Goal: Download file/media

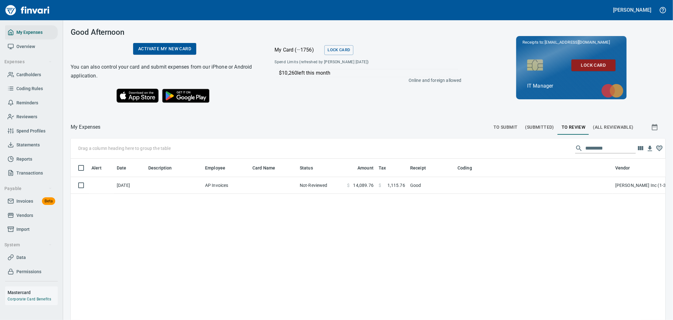
scroll to position [239, 585]
click at [24, 213] on span "Vendors" at bounding box center [24, 215] width 17 height 8
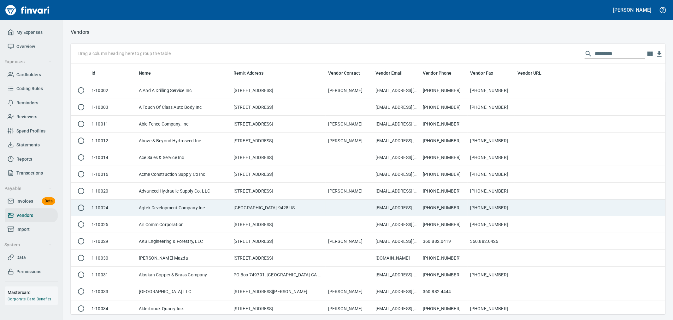
scroll to position [245, 585]
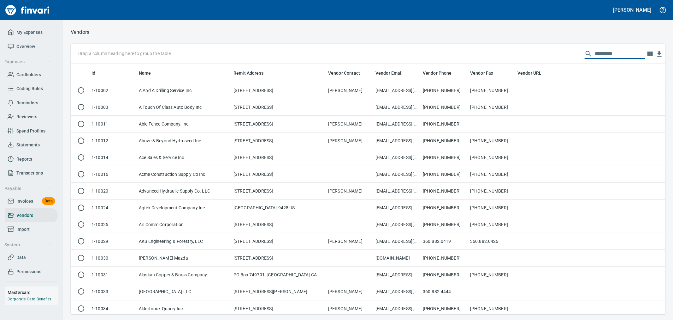
click at [605, 53] on input "text" at bounding box center [620, 54] width 51 height 10
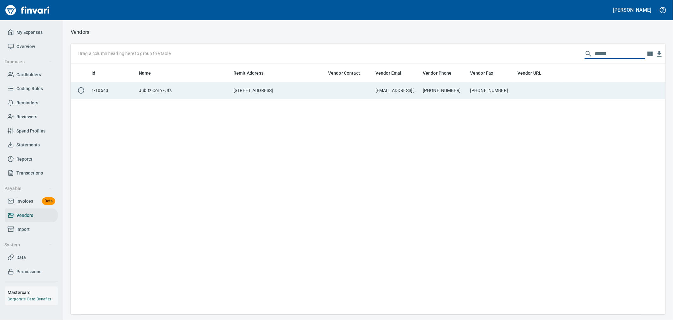
type input "******"
click at [500, 87] on td "[PHONE_NUMBER]" at bounding box center [491, 90] width 47 height 17
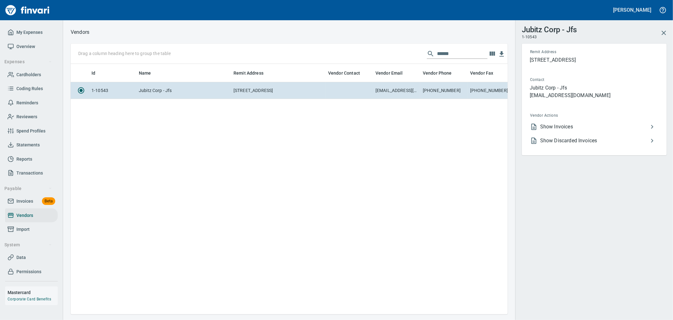
scroll to position [239, 432]
click at [546, 142] on span "Show Discarded Invoices" at bounding box center [595, 141] width 108 height 8
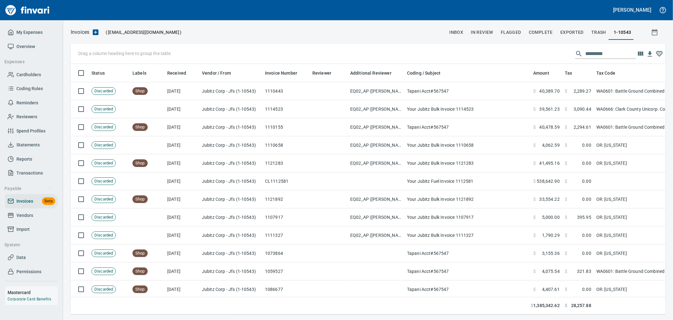
scroll to position [239, 585]
click at [602, 51] on input "text" at bounding box center [611, 54] width 51 height 10
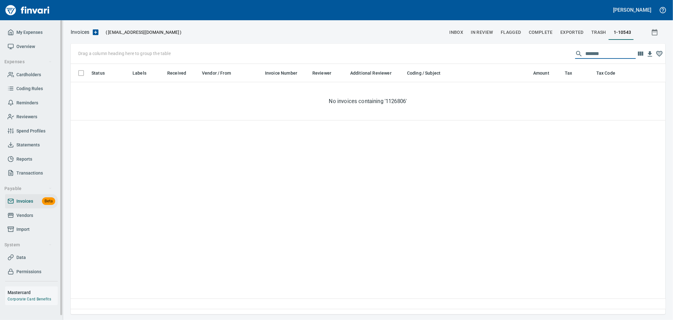
type input "*******"
click at [21, 212] on span "Vendors" at bounding box center [24, 215] width 17 height 8
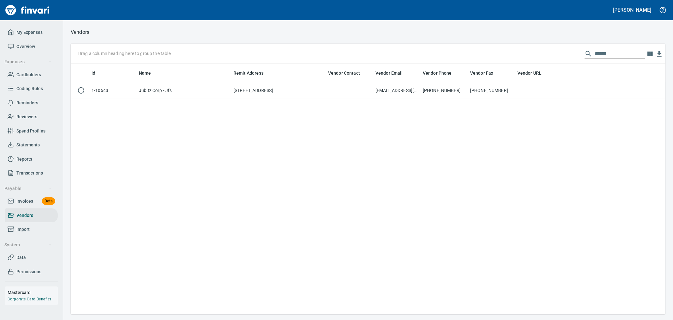
scroll to position [245, 590]
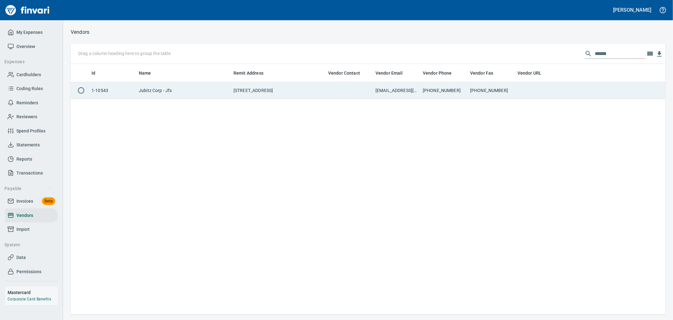
click at [335, 90] on td at bounding box center [349, 90] width 47 height 17
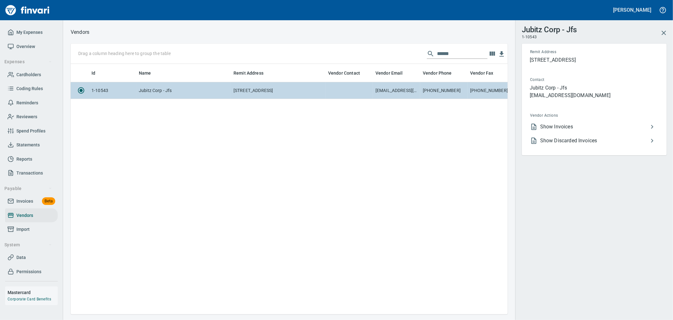
scroll to position [239, 432]
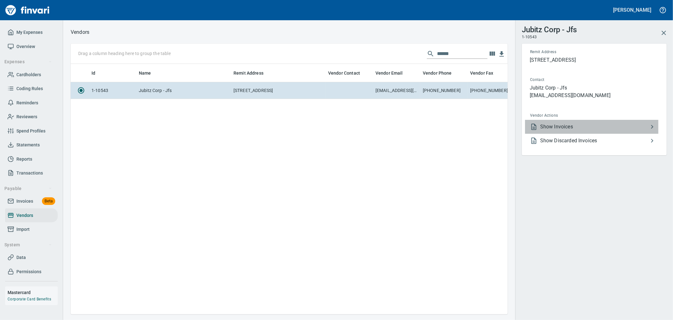
click at [566, 127] on span "Show Invoices" at bounding box center [595, 127] width 108 height 8
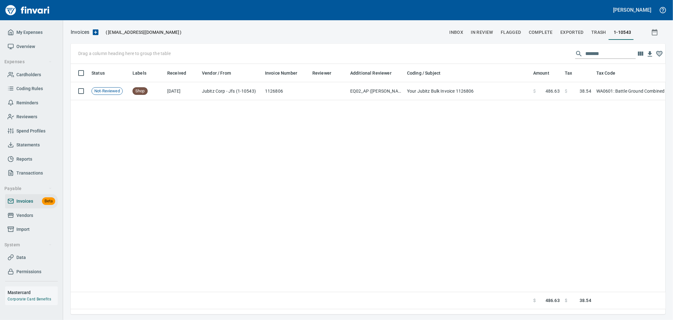
scroll to position [239, 590]
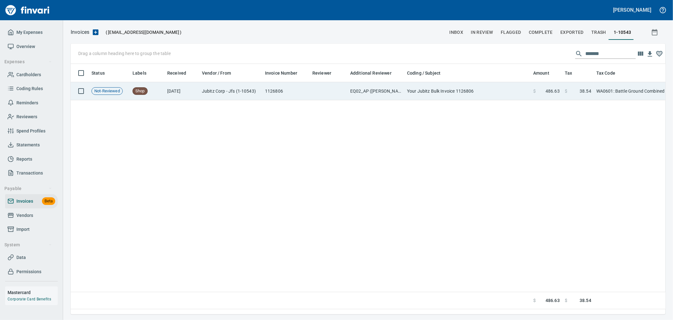
click at [495, 93] on td "Your Jubitz Bulk Invoice 1126806" at bounding box center [468, 91] width 126 height 18
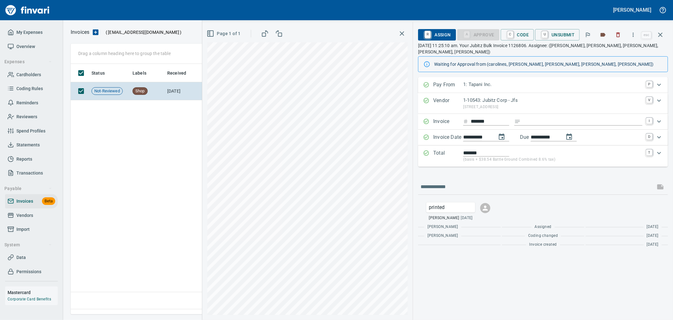
scroll to position [239, 589]
drag, startPoint x: 491, startPoint y: 115, endPoint x: 457, endPoint y: 113, distance: 33.9
click at [457, 117] on div "Invoice ******* I" at bounding box center [537, 121] width 229 height 8
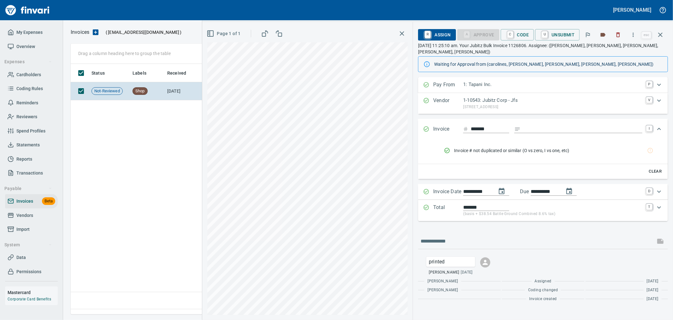
click at [636, 33] on icon "button" at bounding box center [633, 35] width 6 height 6
click at [624, 53] on span "Download" at bounding box center [632, 53] width 61 height 8
click at [621, 36] on icon "button" at bounding box center [619, 35] width 4 height 5
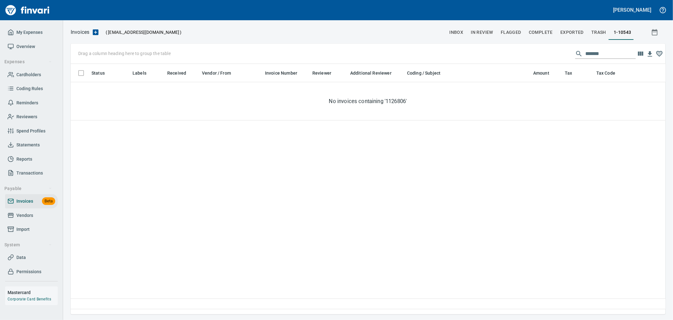
scroll to position [239, 590]
drag, startPoint x: 609, startPoint y: 49, endPoint x: 535, endPoint y: 49, distance: 74.8
click at [535, 49] on div "Drag a column heading here to group the table *******" at bounding box center [368, 54] width 595 height 20
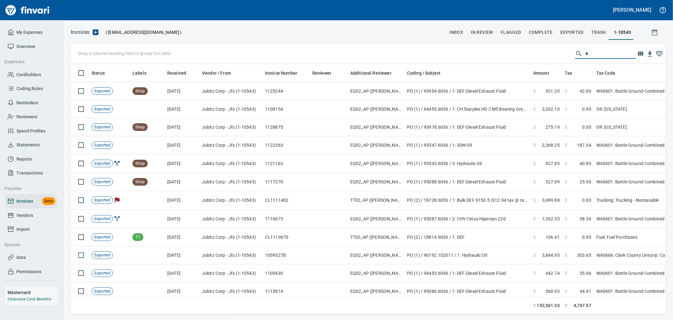
scroll to position [239, 585]
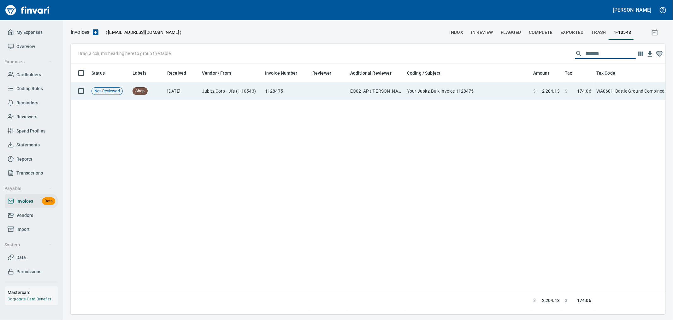
type input "*******"
click at [607, 90] on td "WA0601: Battle Ground Combined 8.6%" at bounding box center [633, 91] width 79 height 18
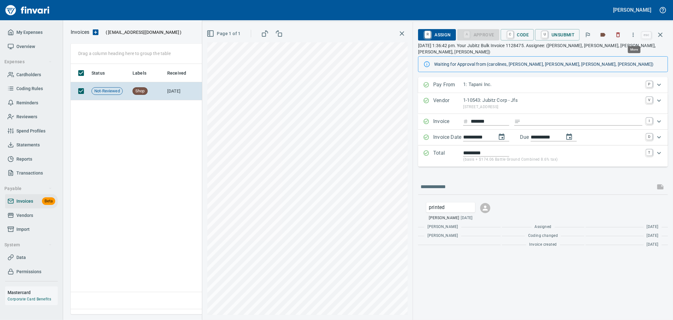
click at [632, 33] on icon "button" at bounding box center [633, 35] width 6 height 6
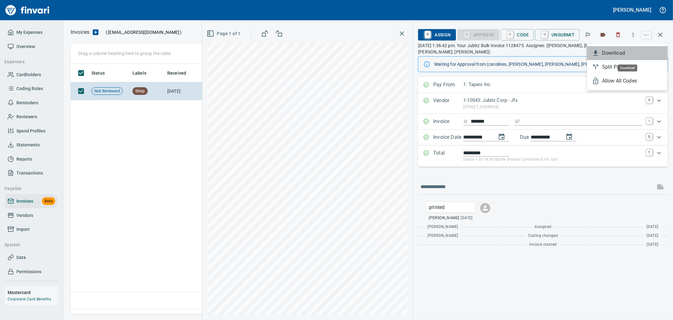
click at [620, 51] on span "Download" at bounding box center [632, 53] width 61 height 8
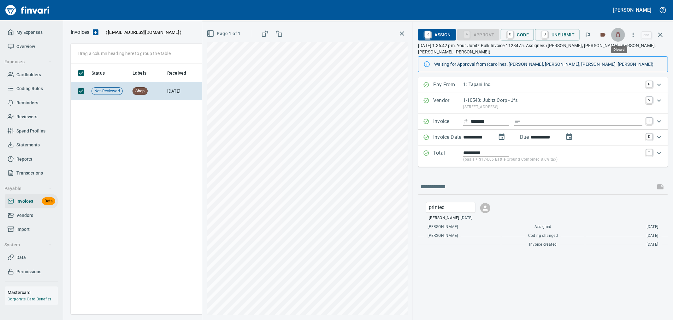
click at [624, 34] on button "button" at bounding box center [619, 35] width 14 height 14
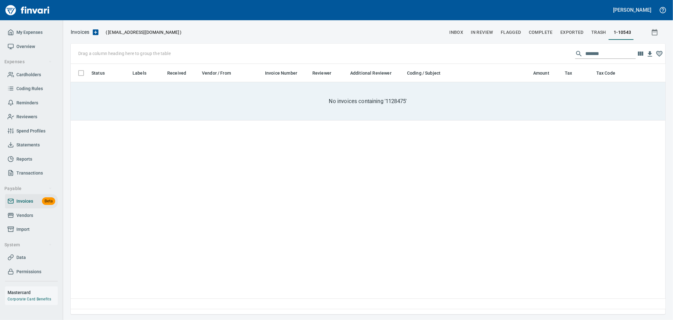
scroll to position [239, 590]
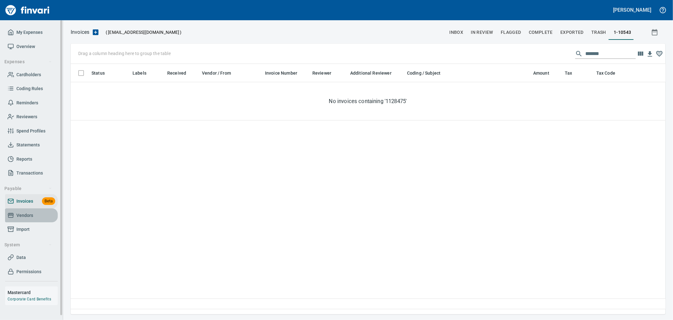
drag, startPoint x: 21, startPoint y: 216, endPoint x: 42, endPoint y: 213, distance: 21.9
click at [21, 216] on span "Vendors" at bounding box center [24, 215] width 17 height 8
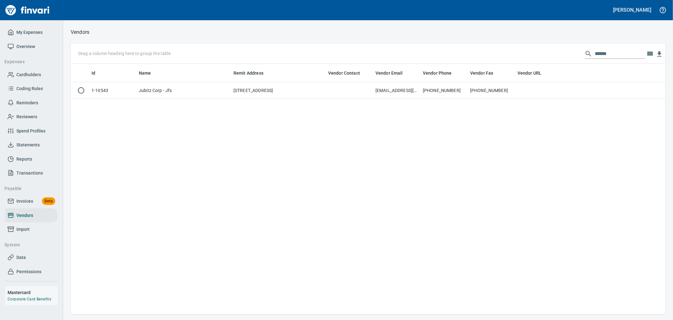
scroll to position [245, 590]
drag, startPoint x: 608, startPoint y: 52, endPoint x: 464, endPoint y: 53, distance: 144.0
click at [464, 53] on div "Drag a column heading here to group the table ******" at bounding box center [368, 54] width 595 height 20
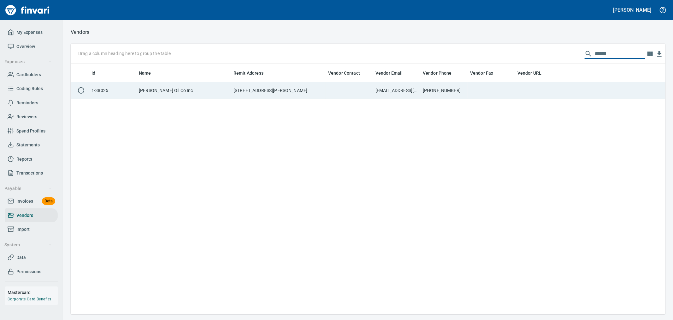
type input "******"
click at [458, 84] on td "[PHONE_NUMBER]" at bounding box center [444, 90] width 47 height 17
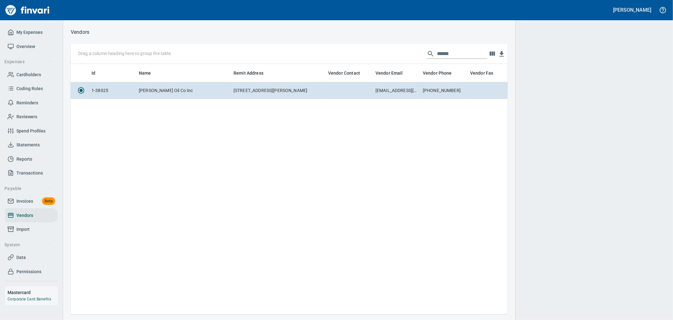
scroll to position [239, 432]
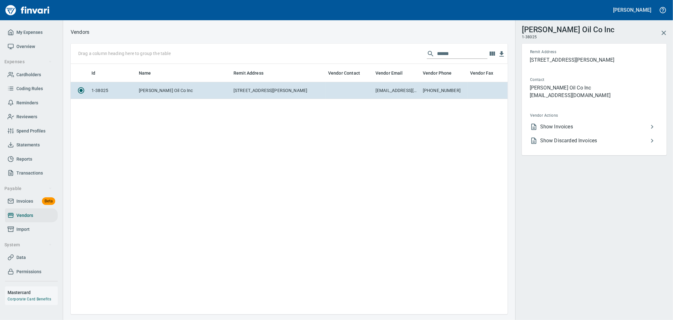
click at [584, 126] on span "Show Invoices" at bounding box center [595, 127] width 108 height 8
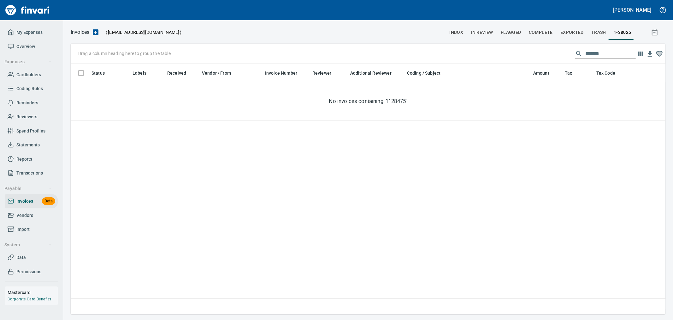
scroll to position [239, 590]
drag, startPoint x: 534, startPoint y: 45, endPoint x: 495, endPoint y: 45, distance: 39.2
click at [495, 45] on div "Drag a column heading here to group the table *******" at bounding box center [368, 54] width 595 height 20
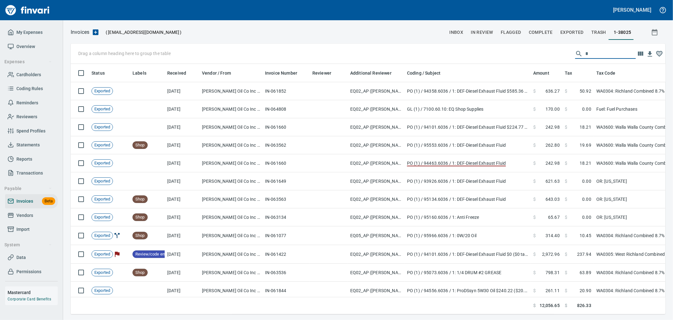
scroll to position [239, 585]
type input "*"
click at [30, 213] on span "Vendors" at bounding box center [24, 215] width 17 height 8
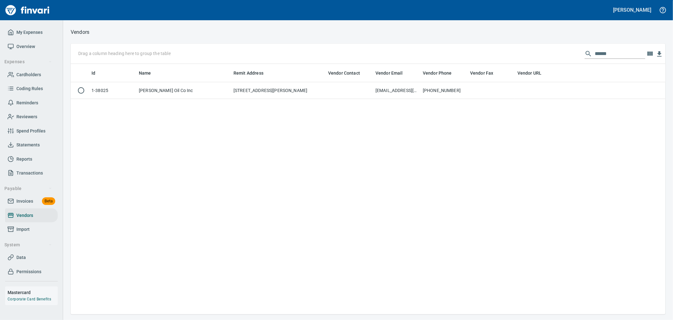
scroll to position [1, 1]
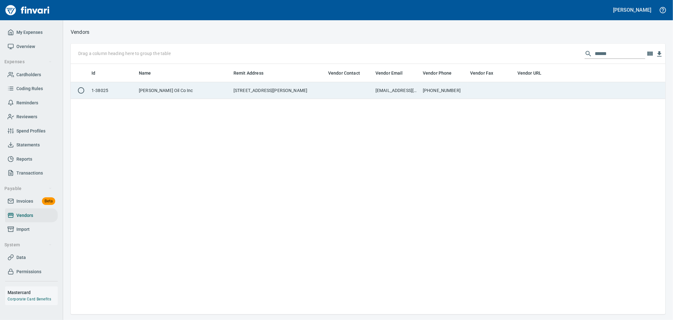
click at [365, 93] on td at bounding box center [349, 90] width 47 height 17
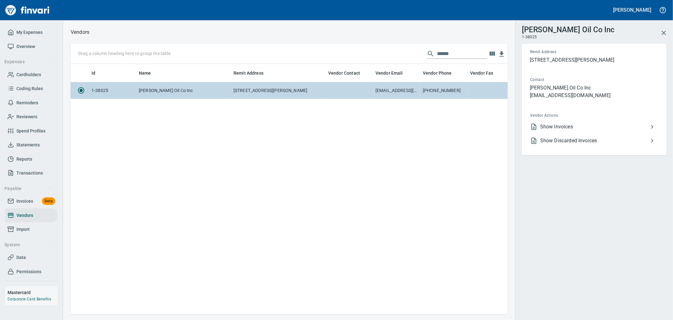
scroll to position [239, 432]
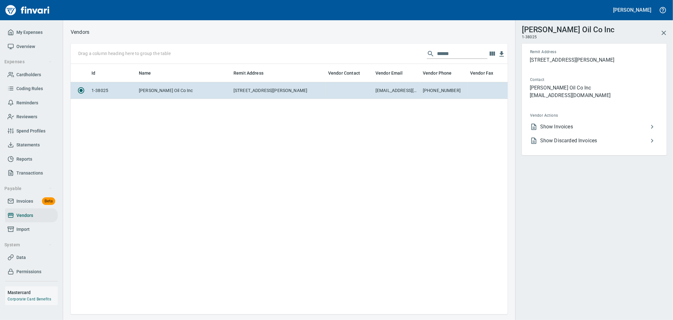
click at [554, 134] on li "Show Discarded Invoices" at bounding box center [592, 141] width 134 height 14
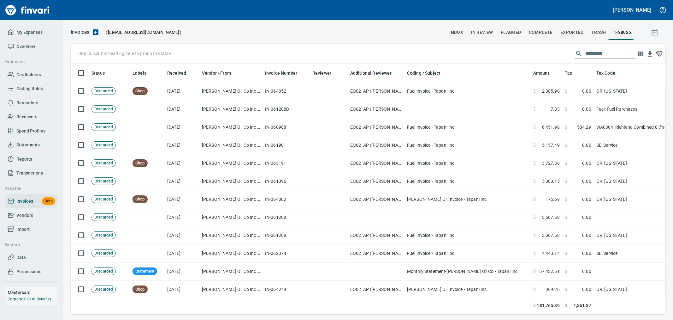
scroll to position [239, 585]
click at [606, 52] on input "text" at bounding box center [611, 54] width 51 height 10
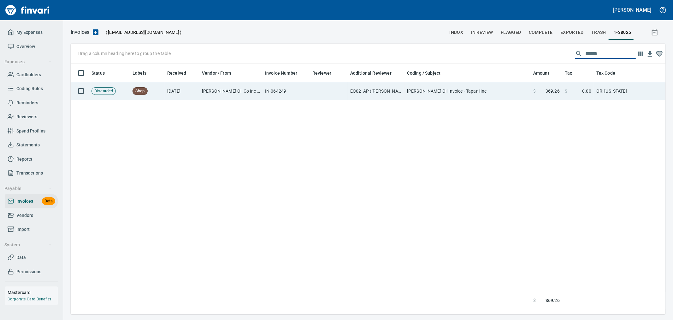
click at [531, 92] on td "$ 369.26" at bounding box center [547, 91] width 32 height 18
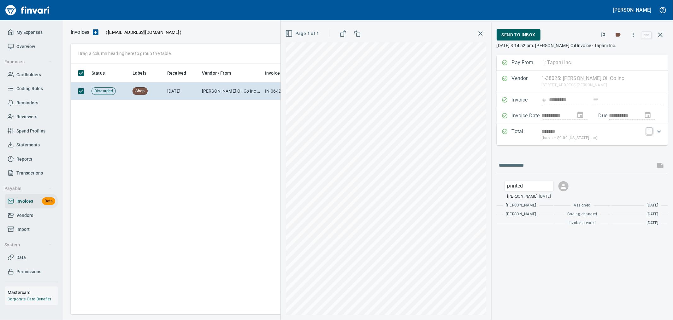
drag, startPoint x: 573, startPoint y: 98, endPoint x: 530, endPoint y: 99, distance: 43.0
click at [530, 99] on div "Invoice ********* Invoice # not duplicated or similar (O vs zero, I vs one, etc…" at bounding box center [582, 100] width 171 height 16
click at [658, 33] on icon "button" at bounding box center [661, 35] width 8 height 8
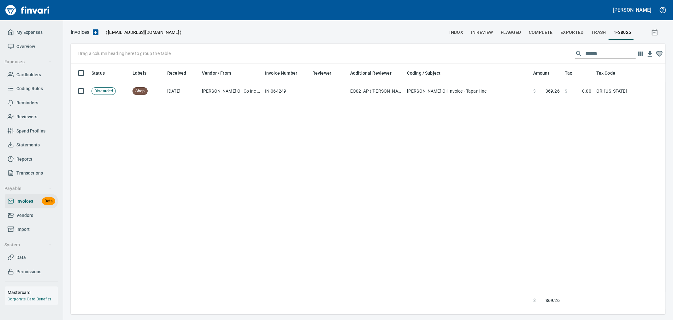
scroll to position [239, 590]
drag, startPoint x: 572, startPoint y: 52, endPoint x: 536, endPoint y: 50, distance: 36.4
click at [536, 50] on div "Drag a column heading here to group the table ******" at bounding box center [368, 54] width 595 height 20
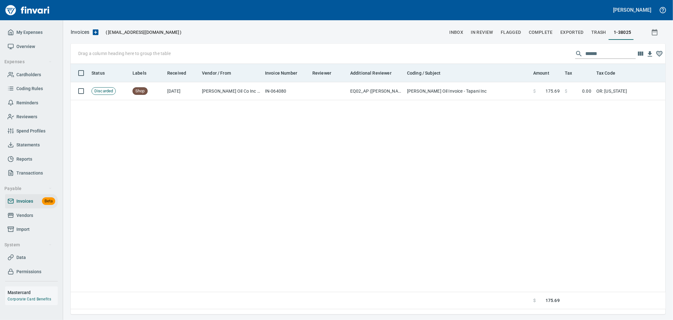
click at [547, 64] on div "Drag a column heading here to group the table ****** Status Labels Received Ven…" at bounding box center [368, 179] width 595 height 270
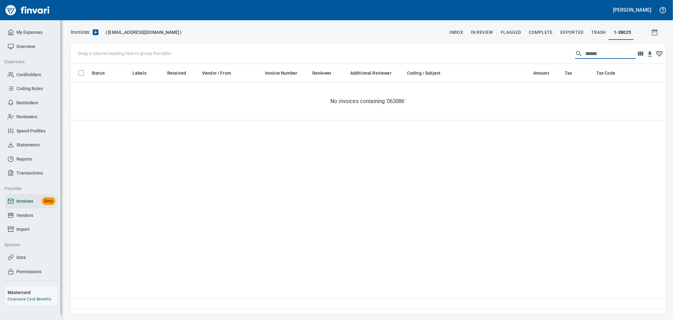
type input "******"
drag, startPoint x: 22, startPoint y: 211, endPoint x: 47, endPoint y: 209, distance: 25.3
click at [22, 211] on span "Vendors" at bounding box center [24, 215] width 17 height 8
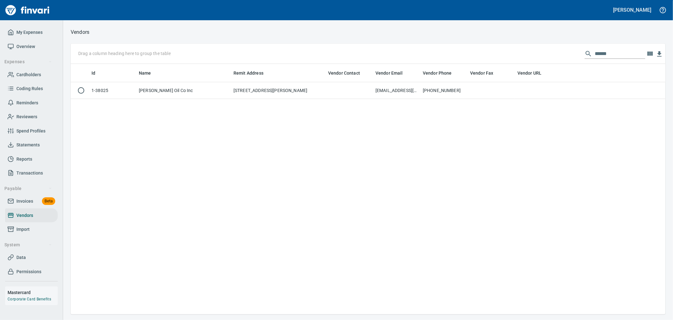
scroll to position [1, 1]
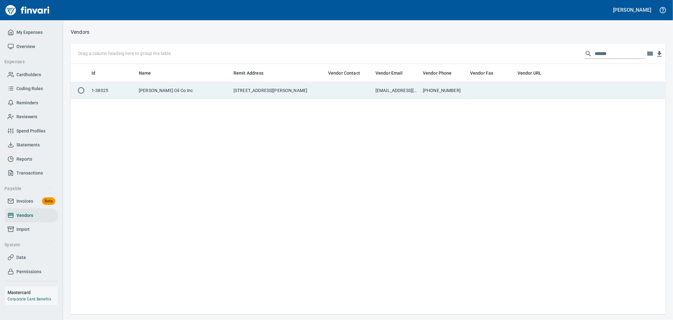
click at [407, 98] on td "[EMAIL_ADDRESS][DOMAIN_NAME]" at bounding box center [396, 90] width 47 height 17
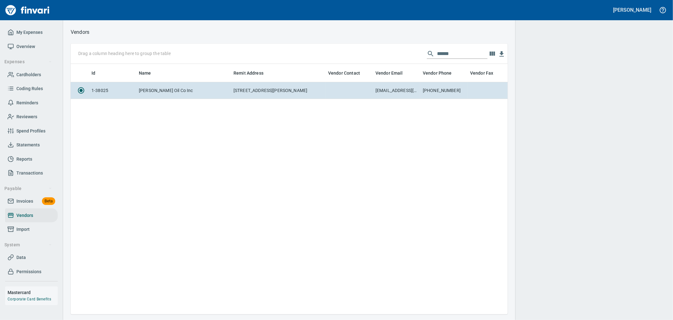
scroll to position [239, 432]
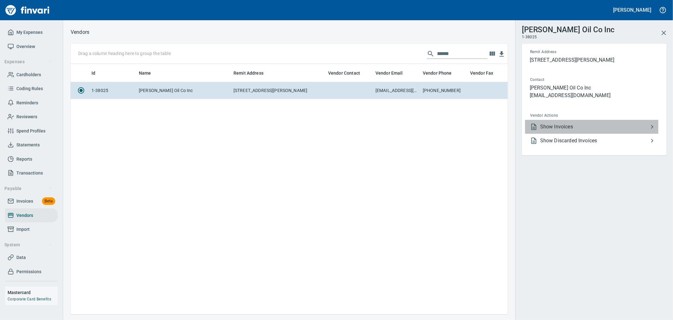
click at [564, 127] on span "Show Invoices" at bounding box center [595, 127] width 108 height 8
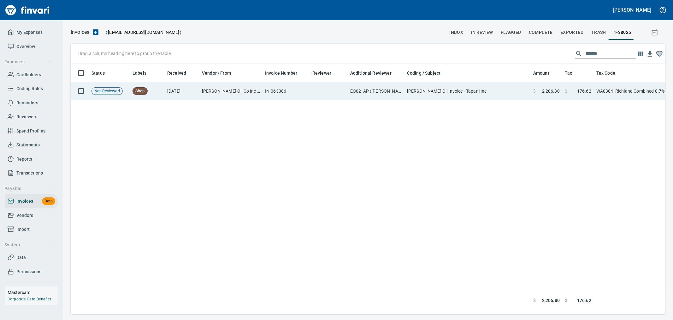
scroll to position [1, 1]
click at [545, 97] on td "$ 2,206.80" at bounding box center [547, 91] width 32 height 18
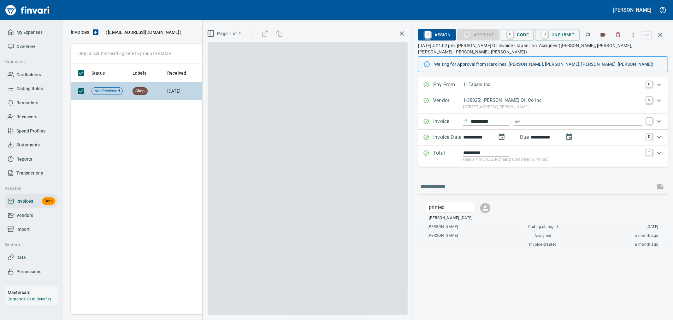
scroll to position [239, 589]
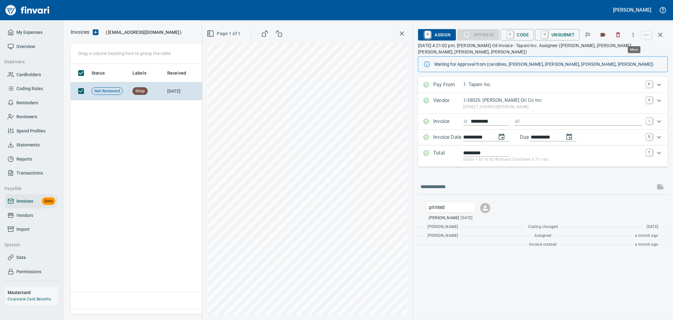
click at [638, 36] on button "button" at bounding box center [634, 35] width 14 height 14
click at [620, 49] on span "Download" at bounding box center [632, 53] width 61 height 8
click at [621, 35] on icon "button" at bounding box center [618, 35] width 6 height 6
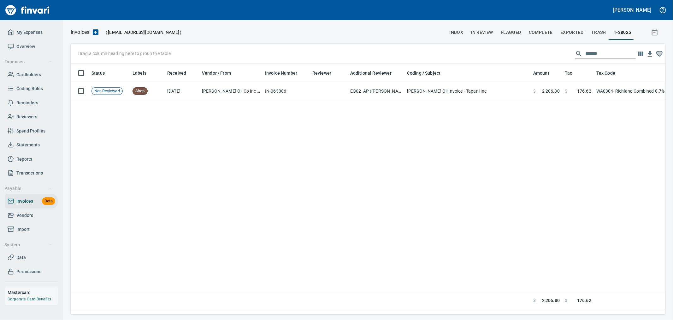
scroll to position [239, 589]
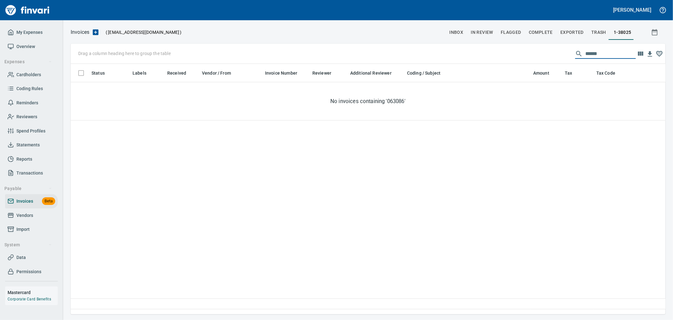
drag, startPoint x: 604, startPoint y: 51, endPoint x: 532, endPoint y: 49, distance: 72.0
click at [532, 49] on div "Drag a column heading here to group the table ******" at bounding box center [368, 54] width 595 height 20
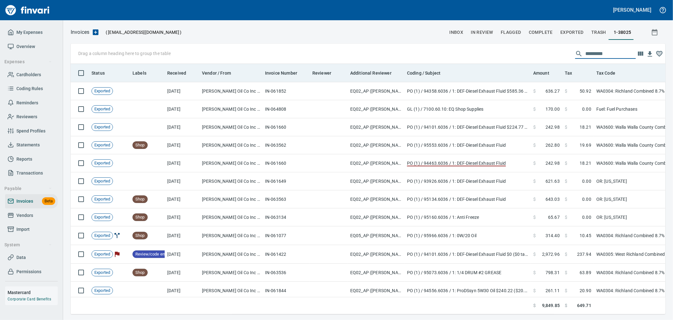
scroll to position [239, 585]
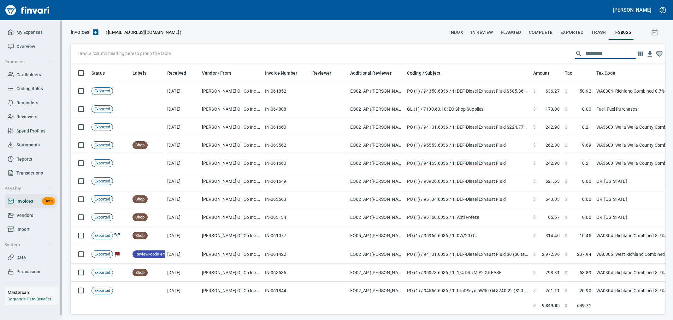
drag, startPoint x: 22, startPoint y: 215, endPoint x: 34, endPoint y: 214, distance: 12.0
click at [22, 215] on span "Vendors" at bounding box center [24, 215] width 17 height 8
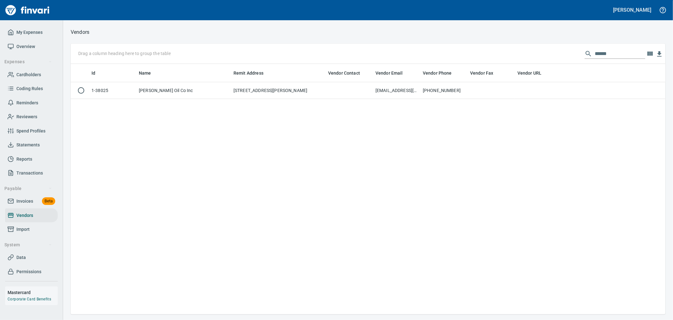
scroll to position [245, 590]
click at [541, 49] on div "Drag a column heading here to group the table ******" at bounding box center [368, 54] width 595 height 20
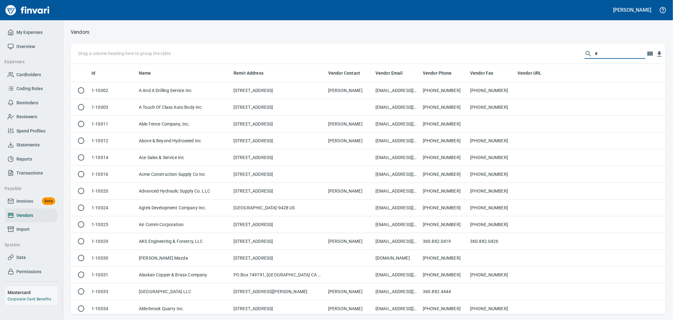
scroll to position [245, 585]
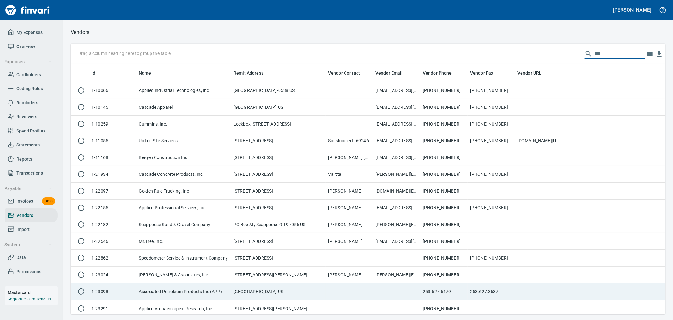
type input "***"
click at [292, 288] on td "[GEOGRAPHIC_DATA] US" at bounding box center [278, 291] width 95 height 17
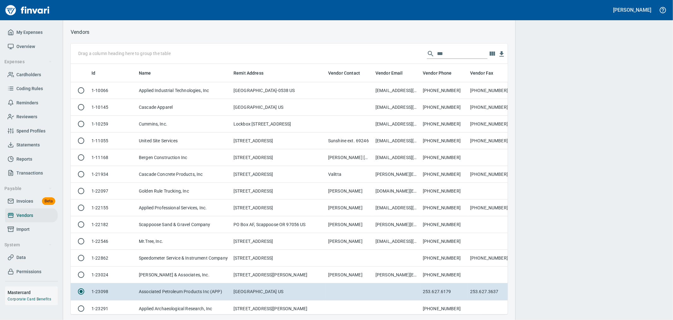
scroll to position [239, 427]
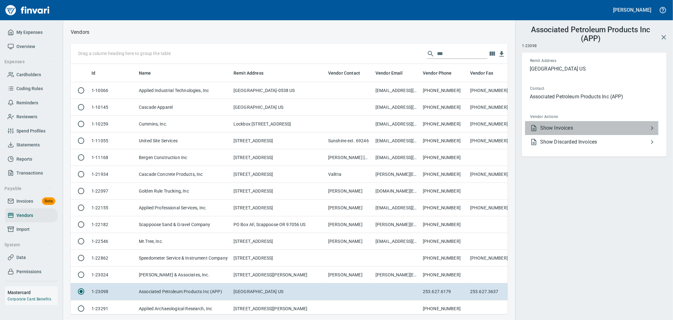
click at [578, 124] on span "Show Invoices" at bounding box center [595, 128] width 108 height 8
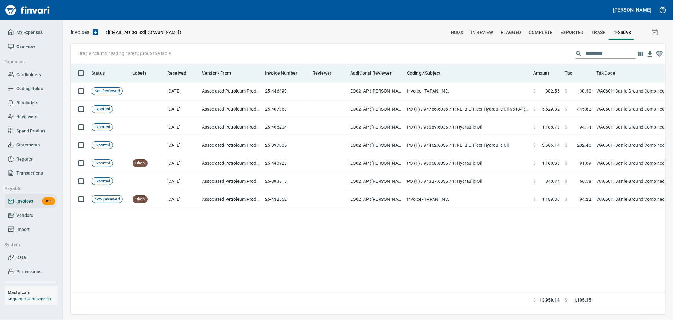
scroll to position [239, 590]
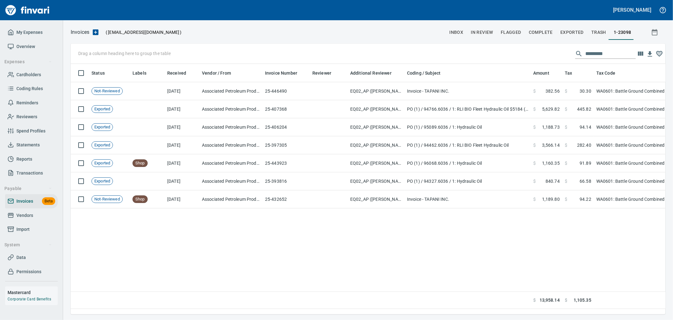
click at [599, 53] on input "text" at bounding box center [611, 54] width 51 height 10
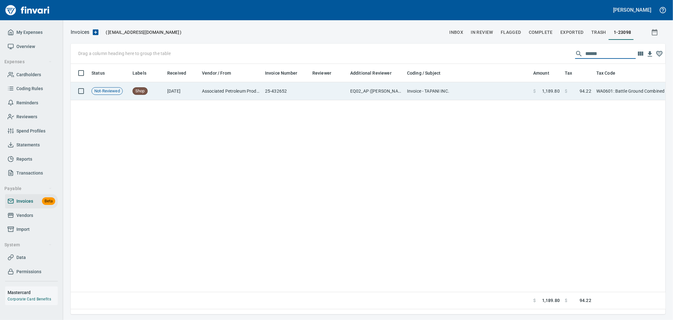
type input "******"
click at [520, 91] on td "Invoice - TAPANI INC." at bounding box center [468, 91] width 126 height 18
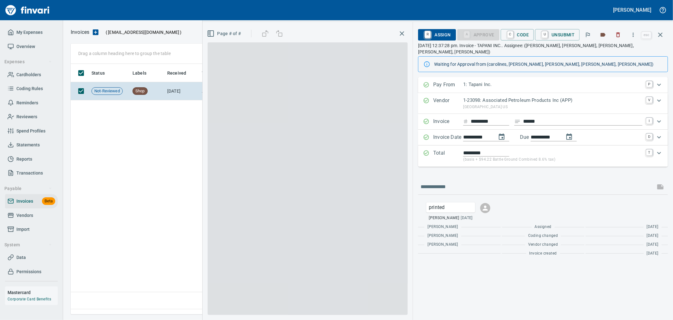
scroll to position [239, 589]
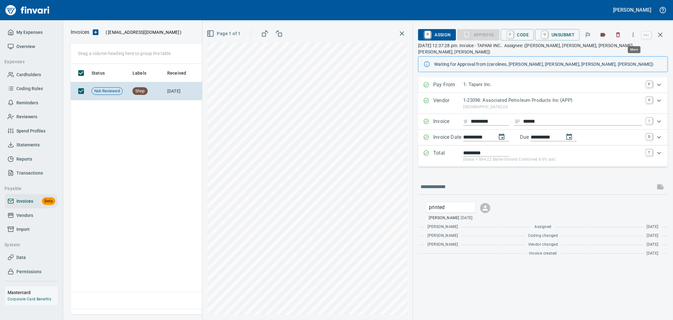
click at [635, 39] on button "button" at bounding box center [634, 35] width 14 height 14
click at [628, 52] on span "Download" at bounding box center [632, 53] width 61 height 8
click at [620, 33] on icon "button" at bounding box center [619, 35] width 4 height 5
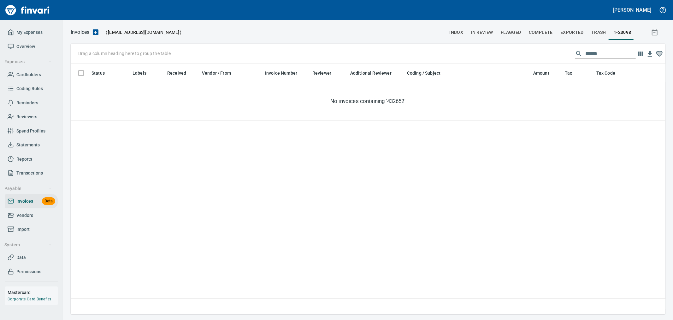
scroll to position [239, 590]
click at [35, 209] on link "Vendors" at bounding box center [31, 215] width 53 height 14
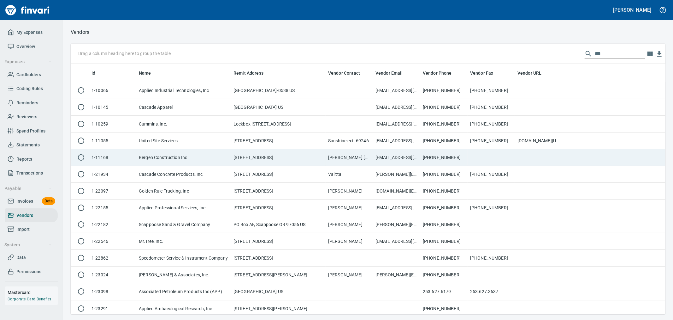
scroll to position [245, 585]
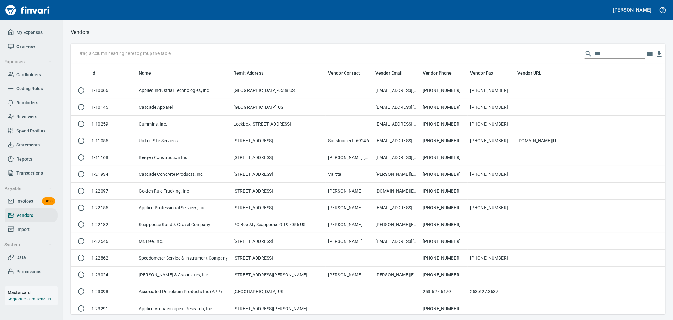
drag, startPoint x: 573, startPoint y: 55, endPoint x: 561, endPoint y: 55, distance: 11.7
click at [561, 55] on div "Drag a column heading here to group the table ***" at bounding box center [368, 54] width 595 height 20
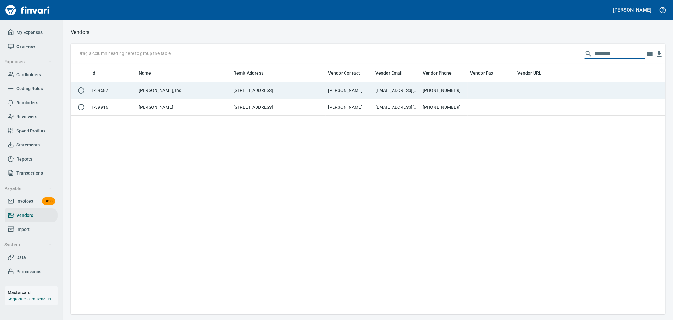
type input "********"
click at [544, 93] on td at bounding box center [538, 90] width 47 height 17
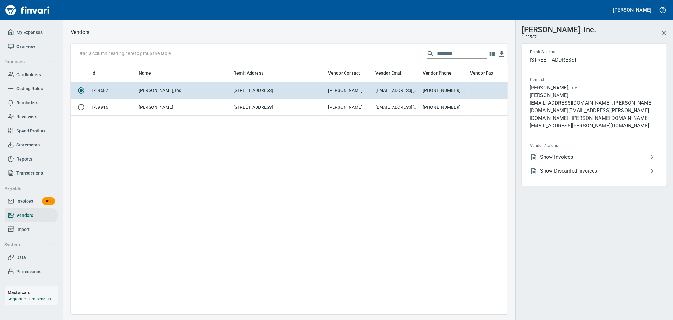
scroll to position [239, 432]
click at [605, 153] on span "Show Invoices" at bounding box center [595, 157] width 108 height 8
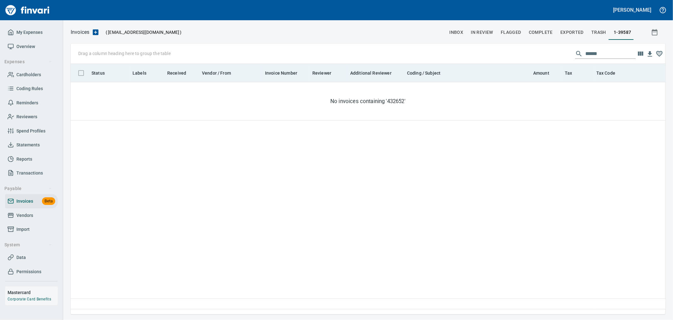
scroll to position [239, 590]
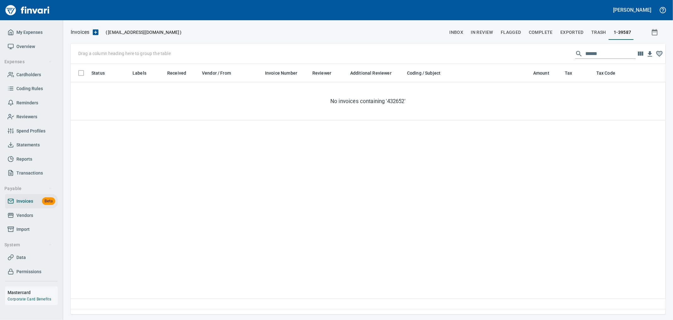
drag, startPoint x: 601, startPoint y: 51, endPoint x: 541, endPoint y: 51, distance: 60.9
click at [541, 51] on div "Drag a column heading here to group the table ******" at bounding box center [368, 54] width 595 height 20
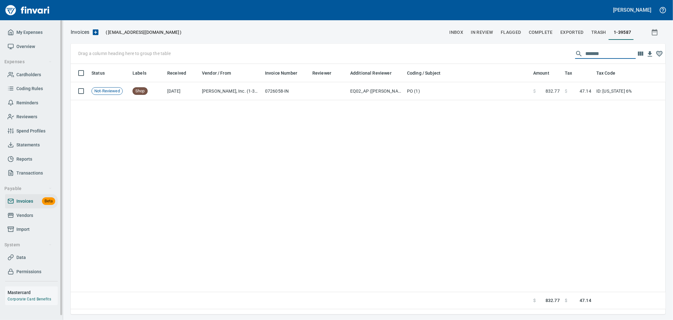
type input "*******"
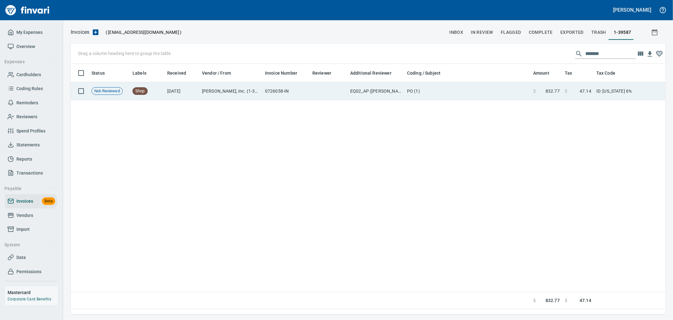
click at [301, 94] on td "0726058-IN" at bounding box center [286, 91] width 47 height 18
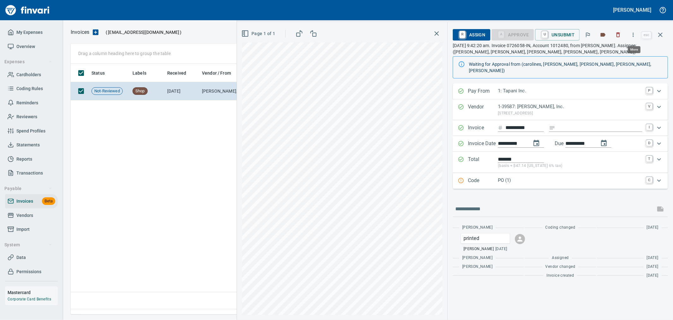
click at [636, 34] on icon "button" at bounding box center [633, 35] width 6 height 6
click at [604, 51] on span "Download" at bounding box center [632, 53] width 61 height 8
click at [624, 34] on button "button" at bounding box center [619, 35] width 14 height 14
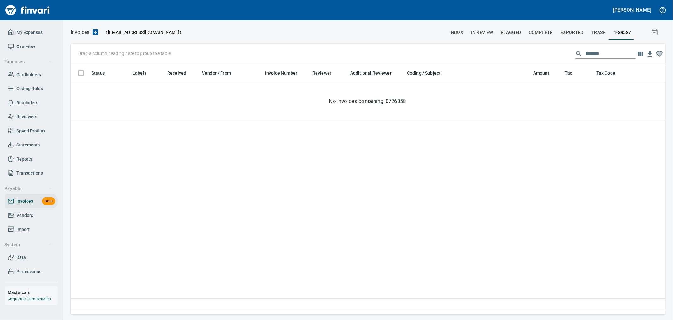
scroll to position [239, 590]
drag, startPoint x: 613, startPoint y: 51, endPoint x: 510, endPoint y: 55, distance: 103.9
click at [510, 55] on div "Drag a column heading here to group the table *******" at bounding box center [368, 54] width 595 height 20
click at [600, 51] on input "*******" at bounding box center [611, 54] width 51 height 10
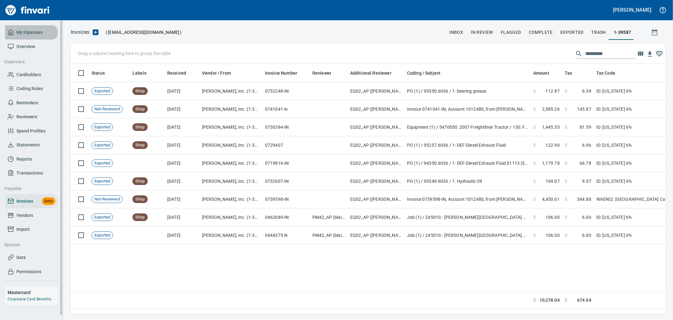
click at [31, 27] on link "My Expenses" at bounding box center [31, 32] width 53 height 14
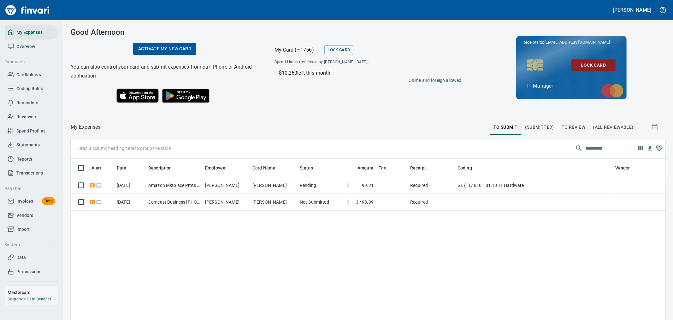
scroll to position [239, 585]
click at [29, 199] on span "Invoices" at bounding box center [24, 201] width 17 height 8
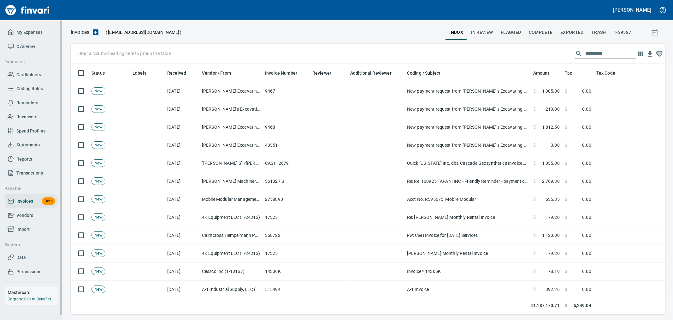
scroll to position [239, 585]
